Goal: Information Seeking & Learning: Learn about a topic

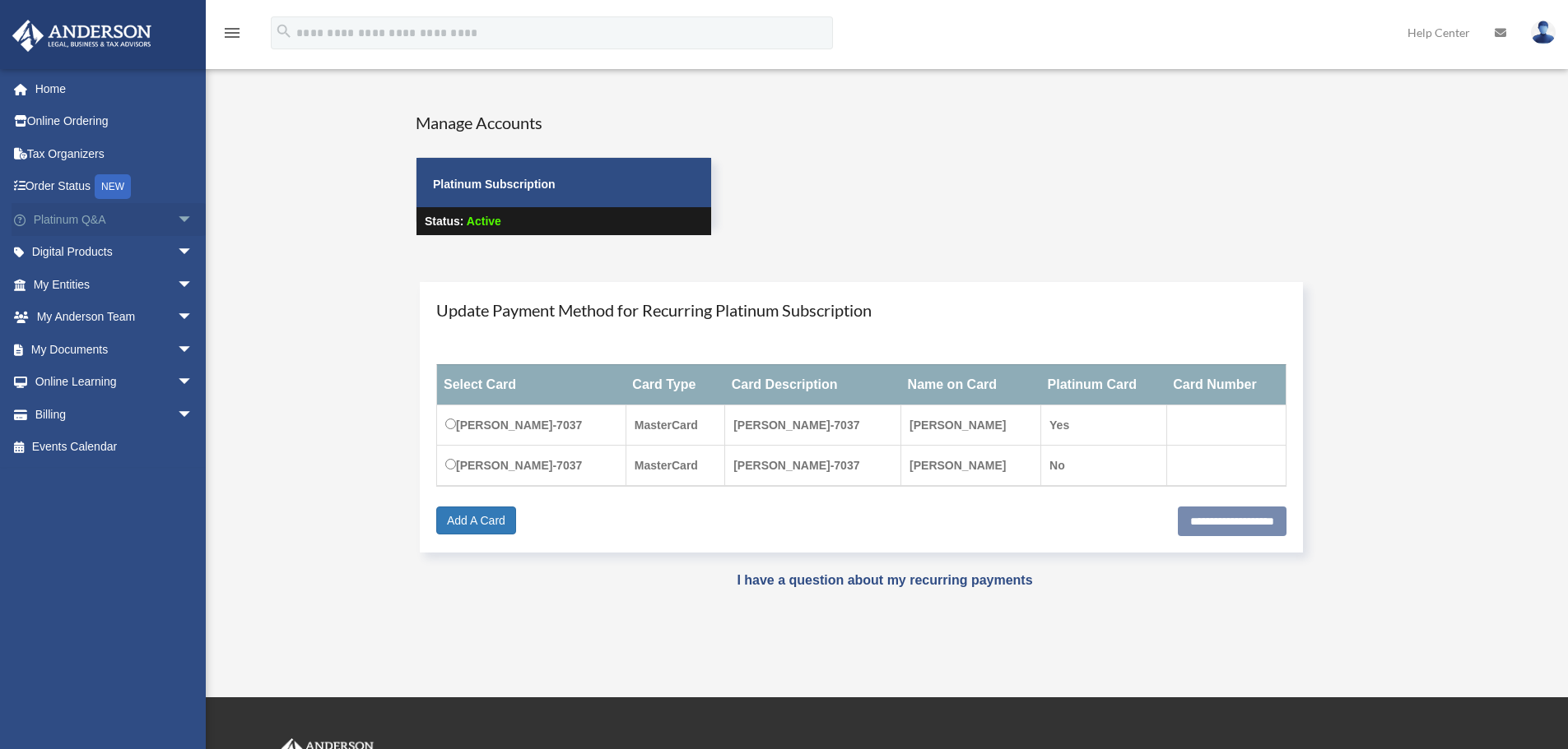
click at [99, 220] on link "Platinum Q&A arrow_drop_down" at bounding box center [114, 220] width 206 height 33
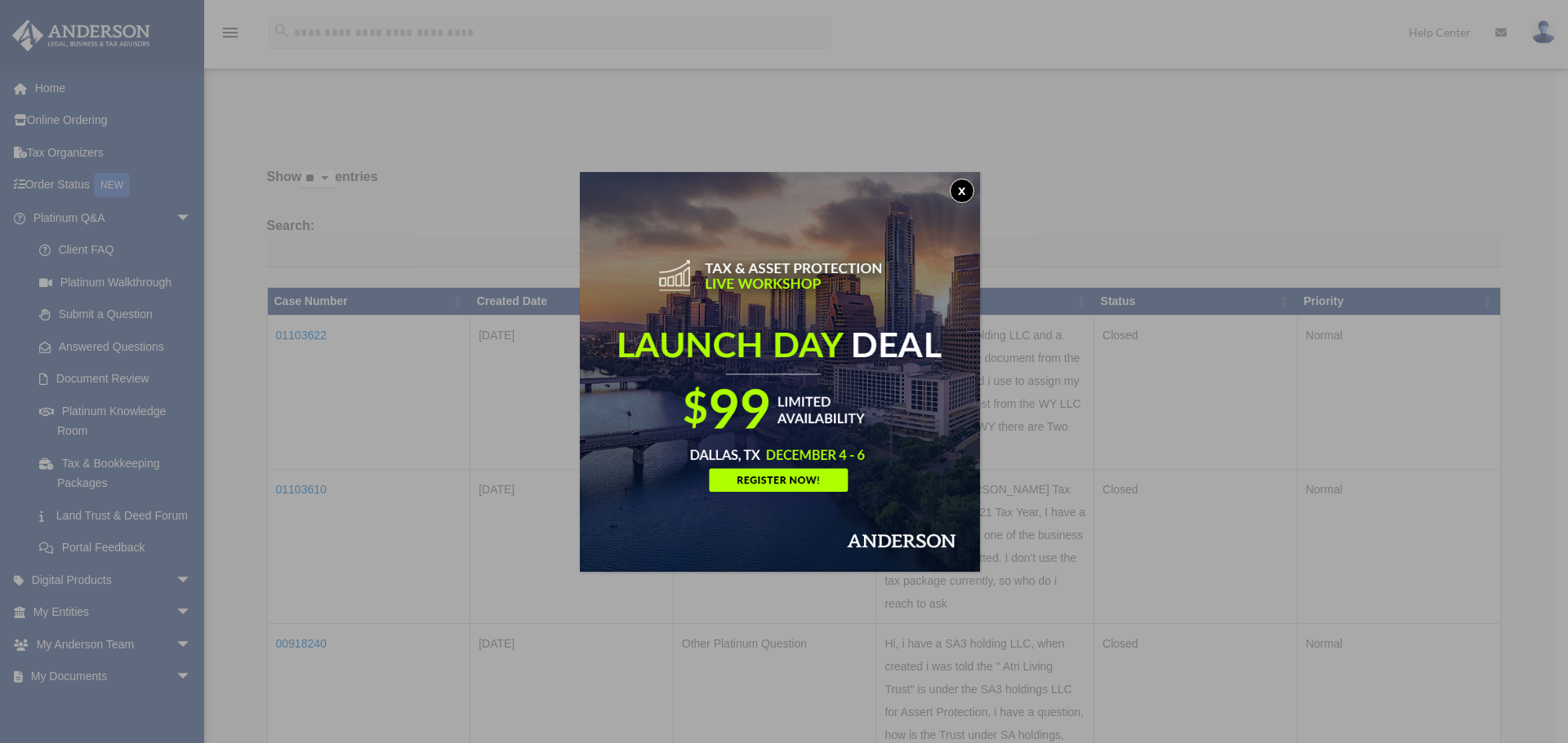
click at [969, 193] on button "x" at bounding box center [961, 191] width 25 height 25
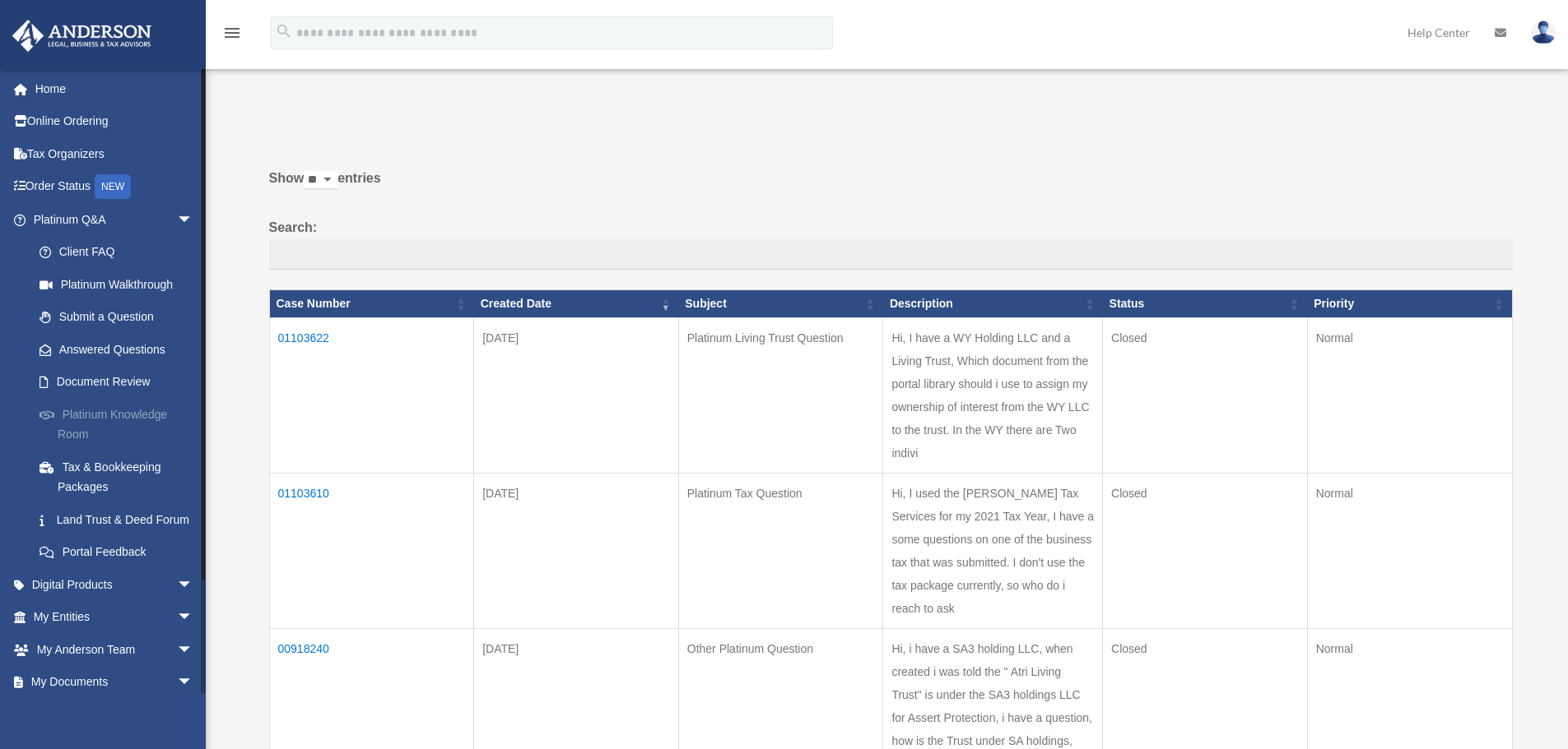
click at [107, 412] on link "Platinum Knowledge Room" at bounding box center [120, 424] width 195 height 52
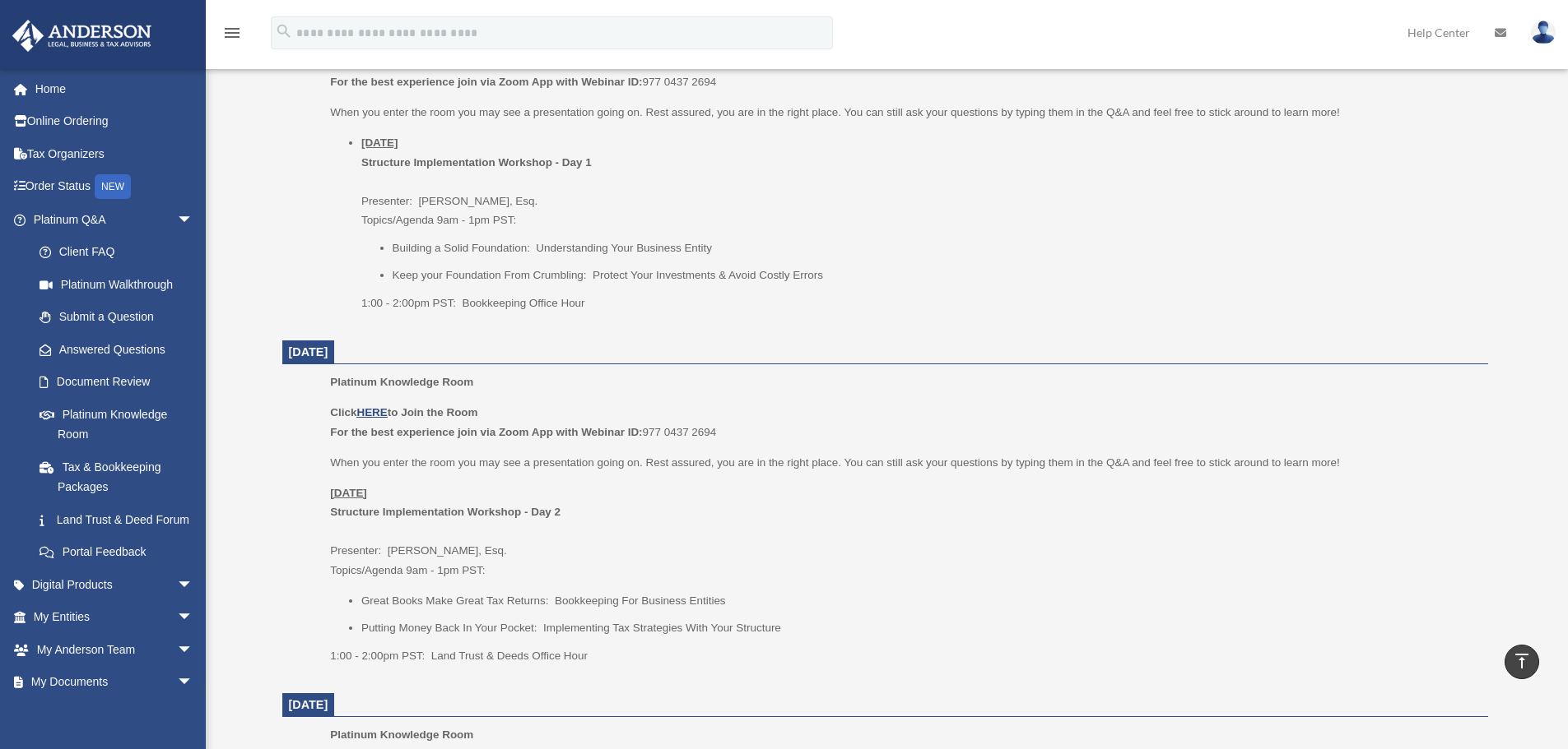
scroll to position [822, 0]
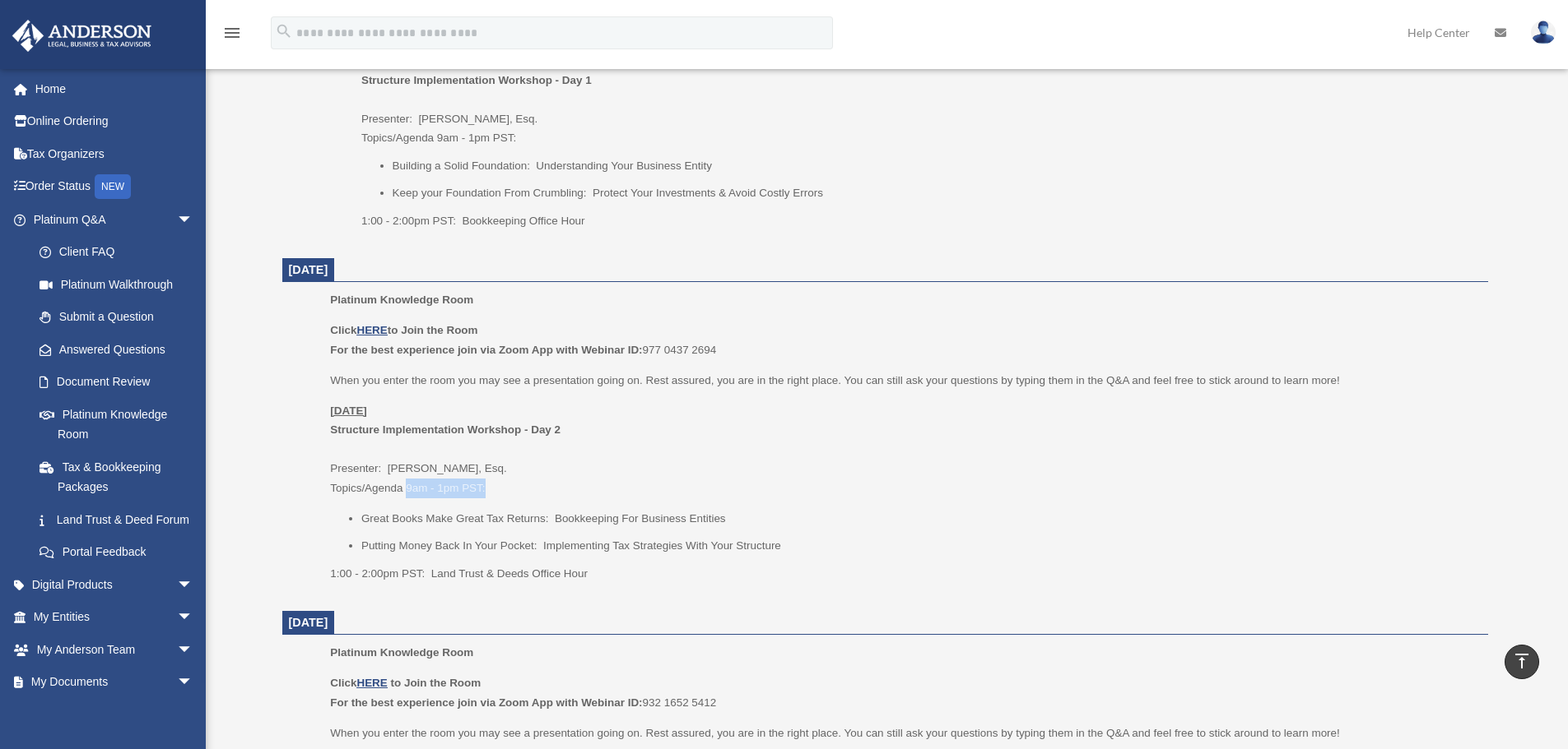
drag, startPoint x: 493, startPoint y: 489, endPoint x: 405, endPoint y: 489, distance: 88.0
click at [405, 489] on p "[DATE] Structure Implementation Workshop - Day 2 Presenter: [PERSON_NAME], Esq.…" at bounding box center [902, 450] width 1146 height 97
copy p "9am - 1pm PST:"
